Goal: Navigation & Orientation: Understand site structure

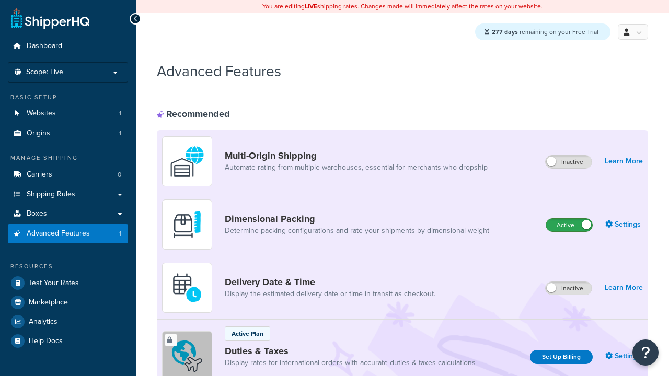
click at [569, 226] on label "Active" at bounding box center [569, 225] width 46 height 13
